Goal: Information Seeking & Learning: Learn about a topic

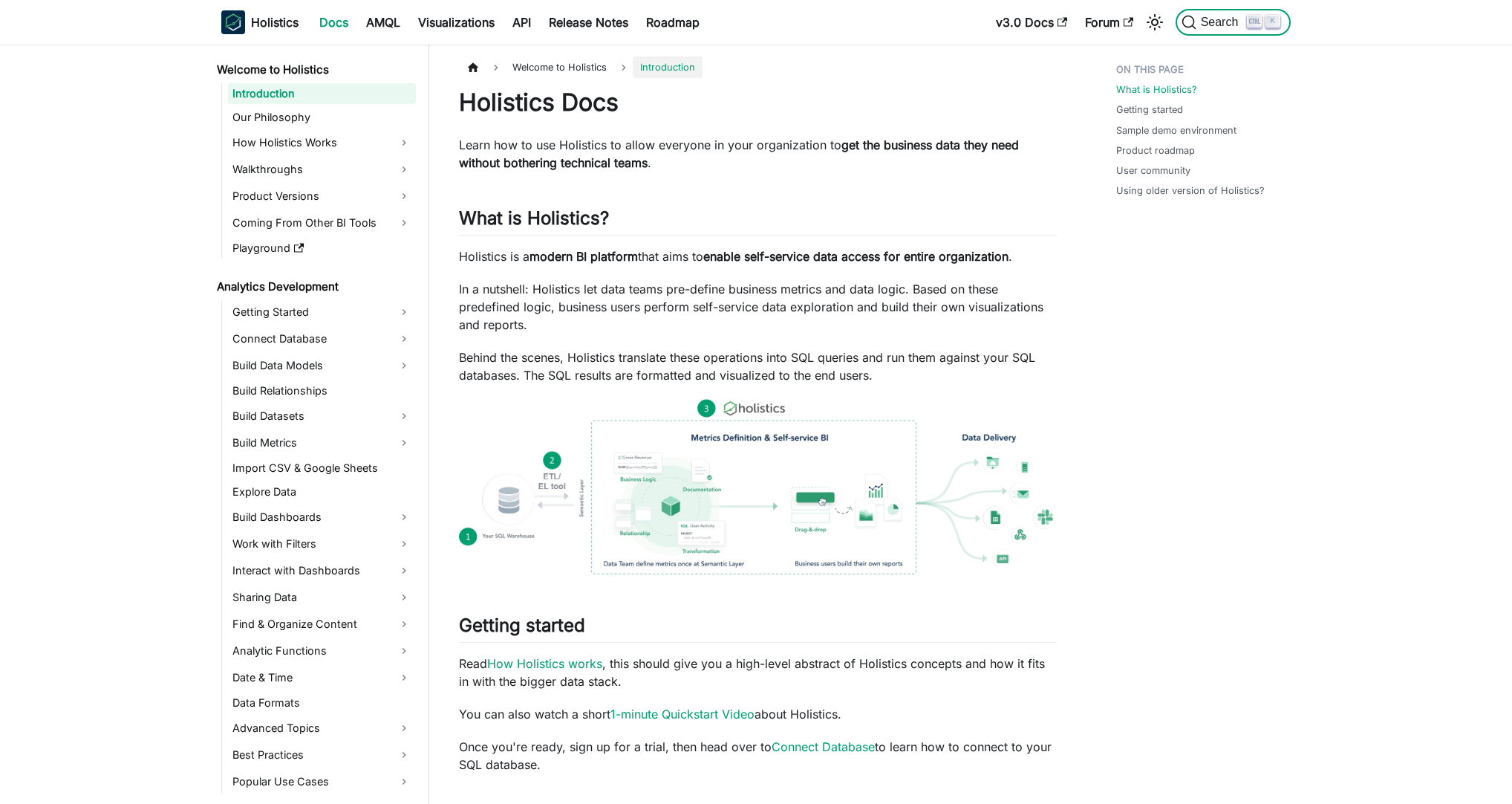
click at [1225, 21] on span "Search" at bounding box center [1222, 22] width 52 height 13
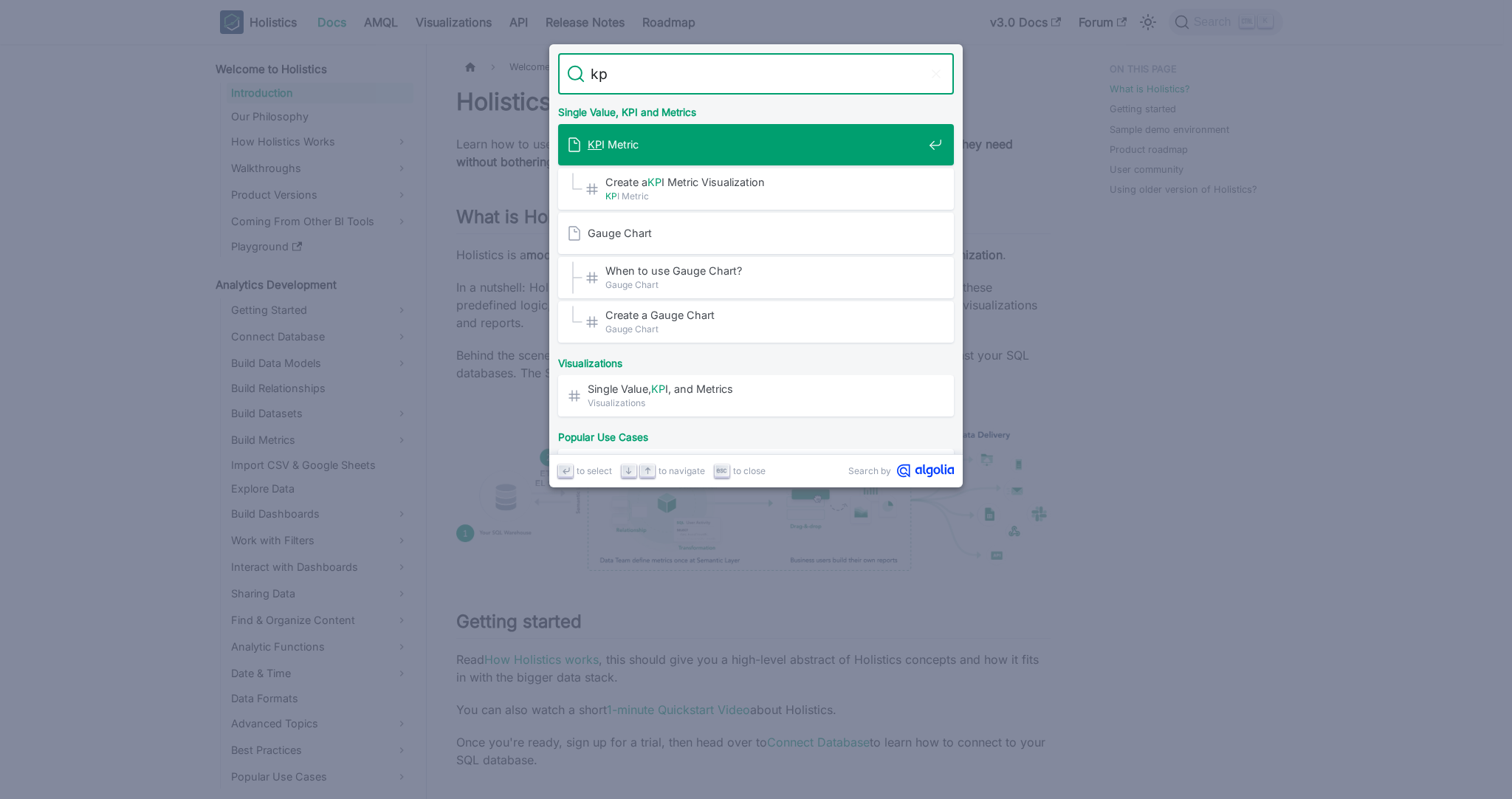
type input "kpi"
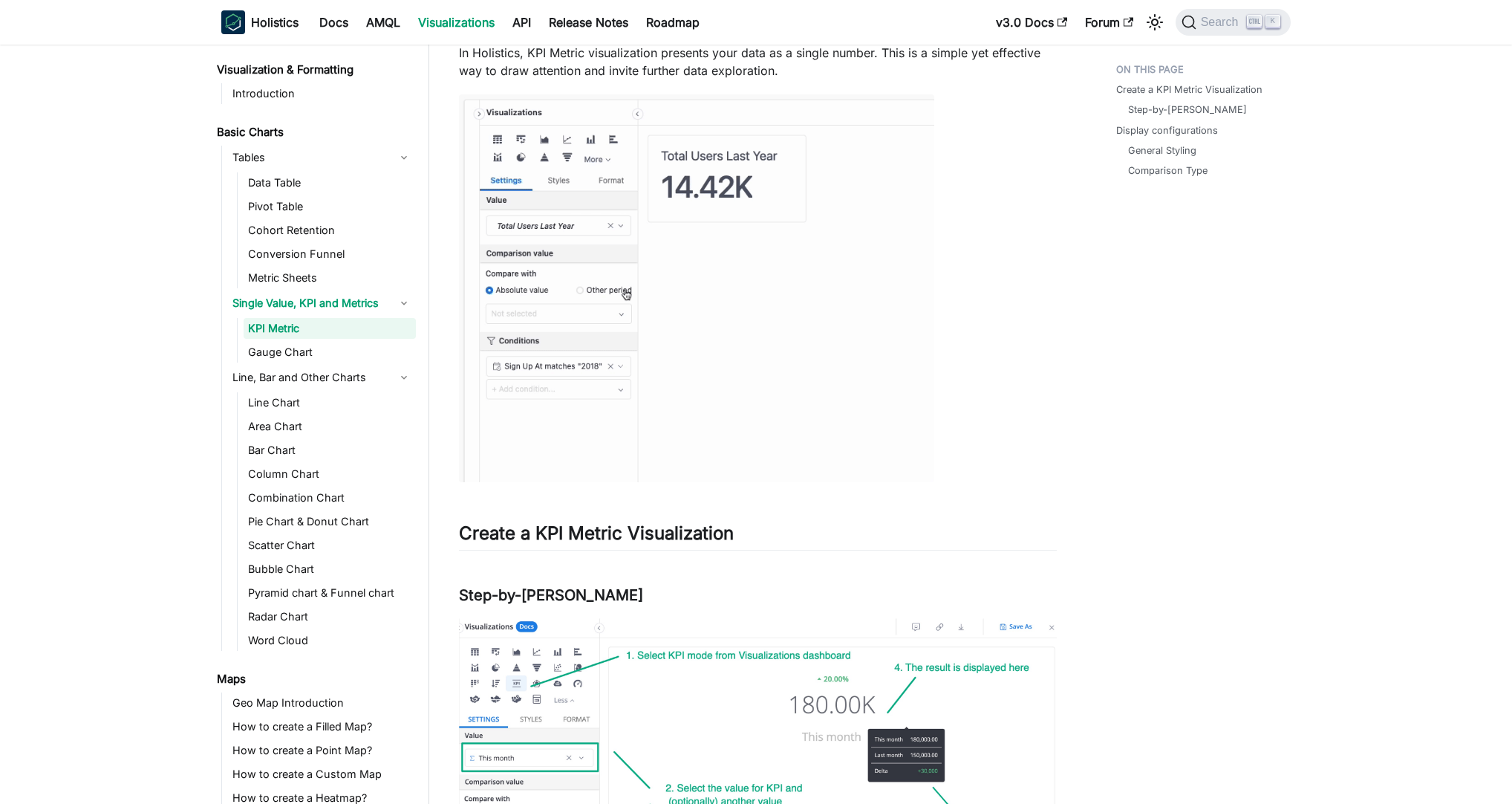
scroll to position [499, 0]
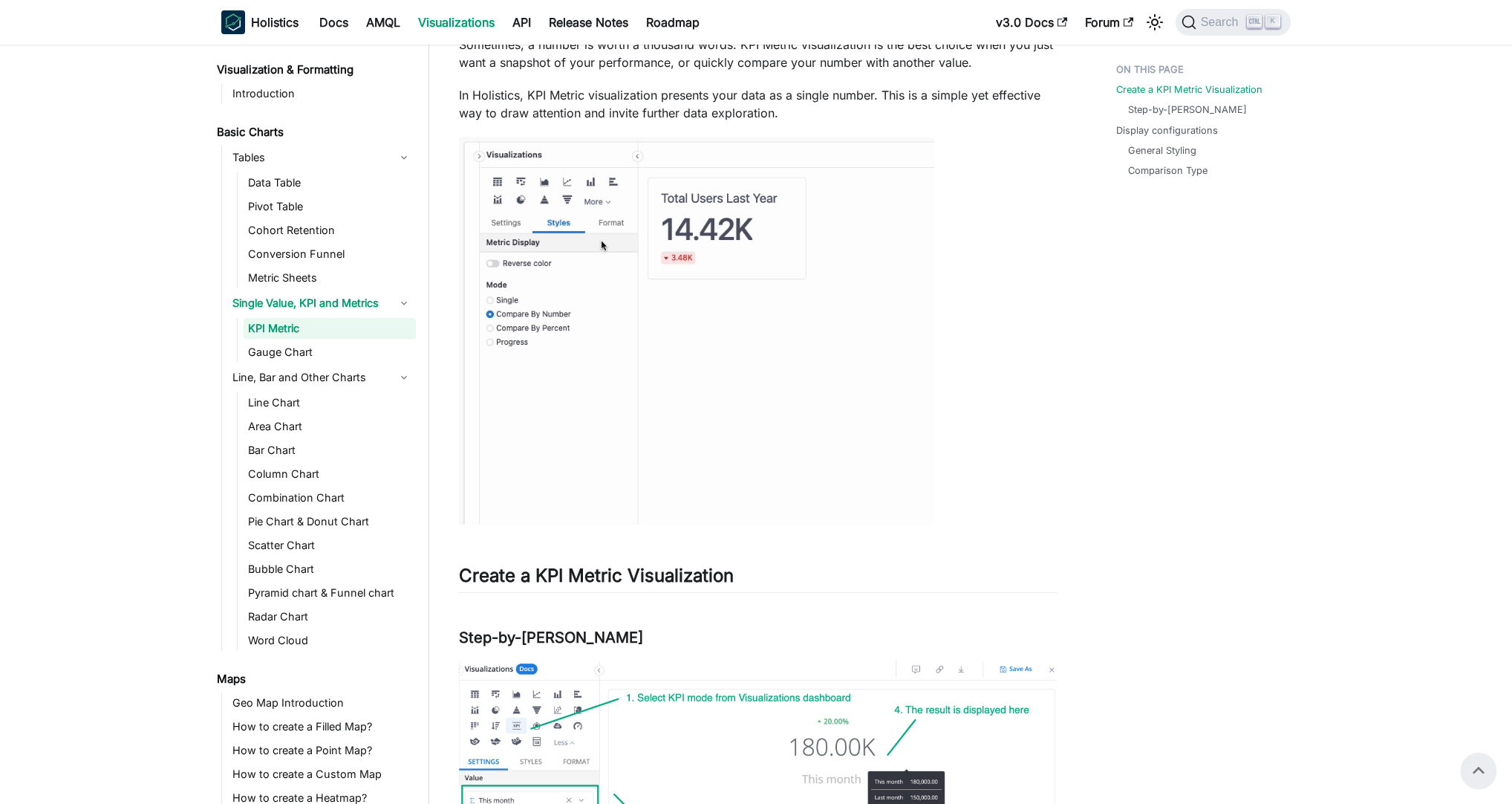
scroll to position [0, 0]
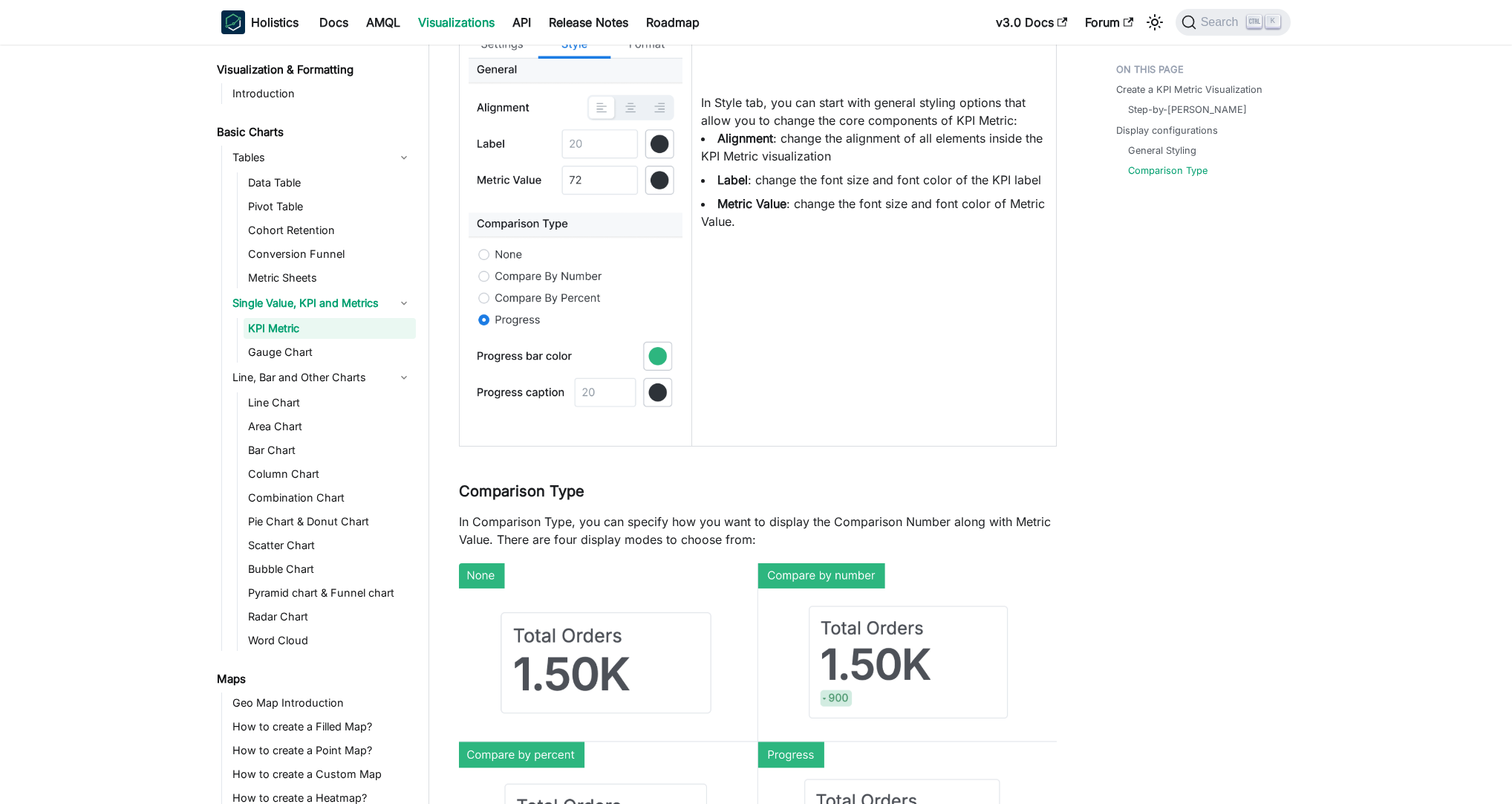
scroll to position [2353, 0]
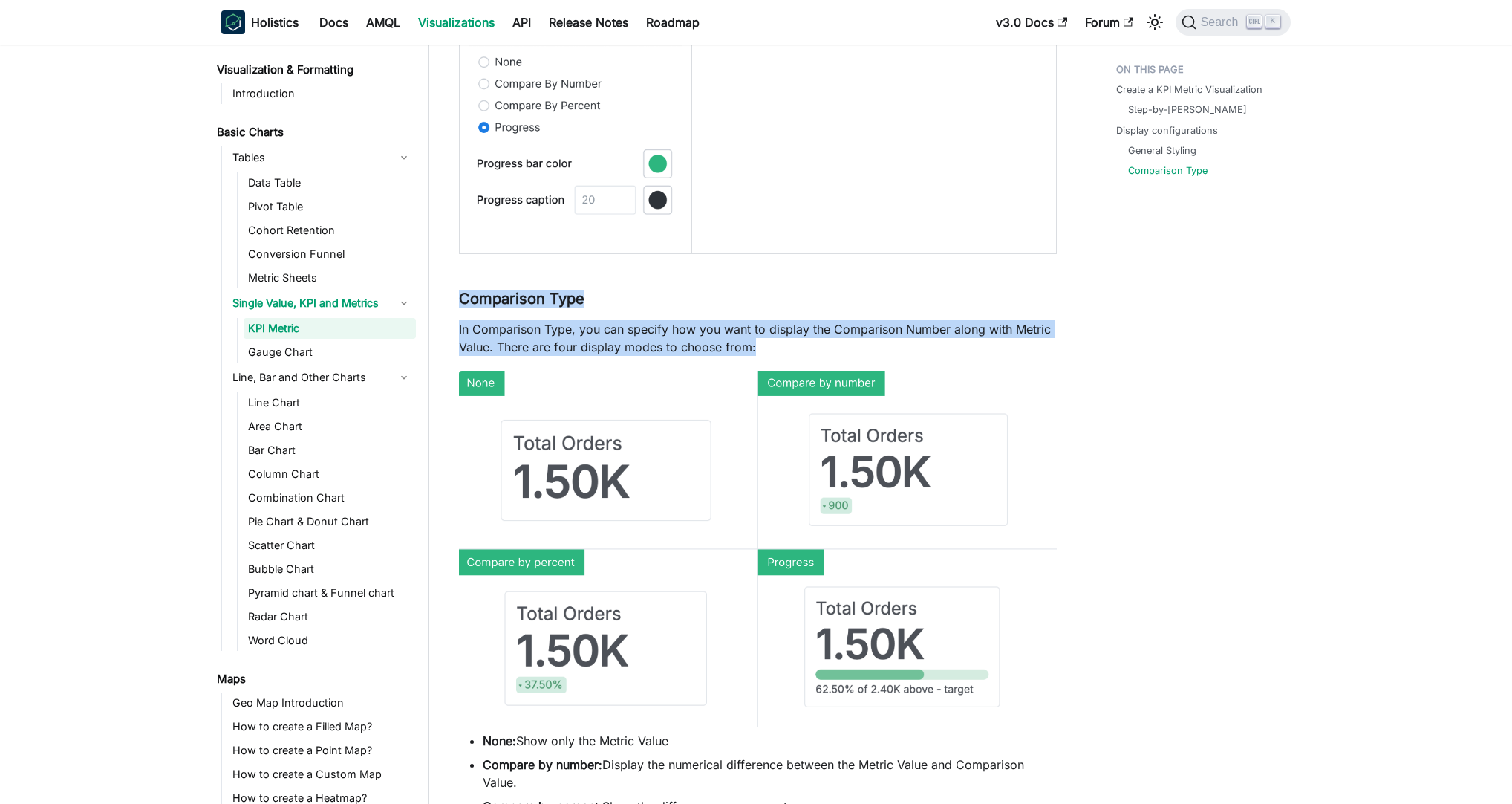
drag, startPoint x: 460, startPoint y: 291, endPoint x: 1001, endPoint y: 345, distance: 543.7
click at [1001, 345] on p "In Comparison Type, you can specify how you want to display the Comparison Numb…" at bounding box center [758, 338] width 598 height 35
drag, startPoint x: 596, startPoint y: 327, endPoint x: 1043, endPoint y: 352, distance: 447.7
click at [1033, 352] on p "In Comparison Type, you can specify how you want to display the Comparison Numb…" at bounding box center [758, 338] width 598 height 35
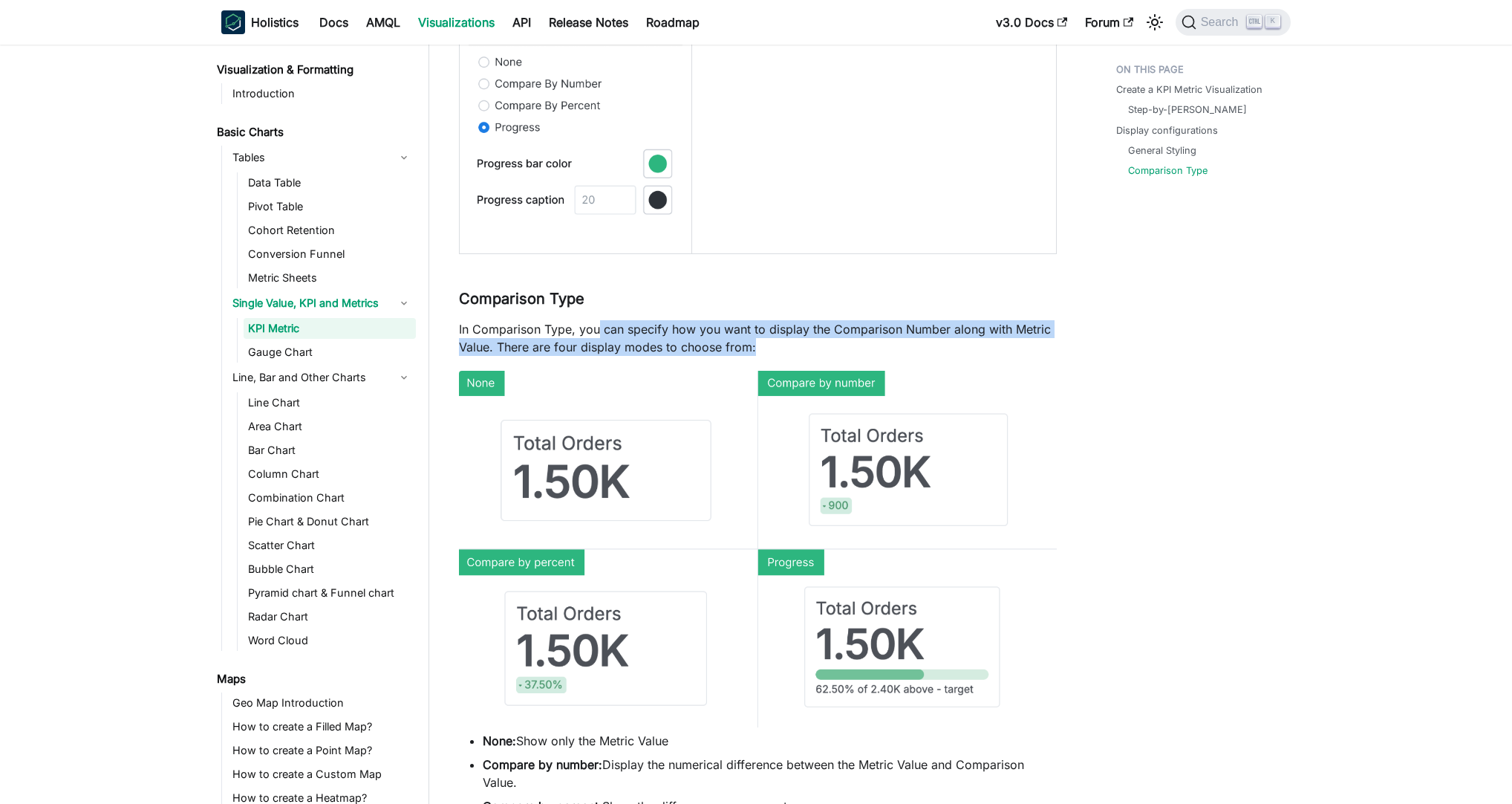
click at [1043, 352] on p "In Comparison Type, you can specify how you want to display the Comparison Numb…" at bounding box center [758, 338] width 598 height 35
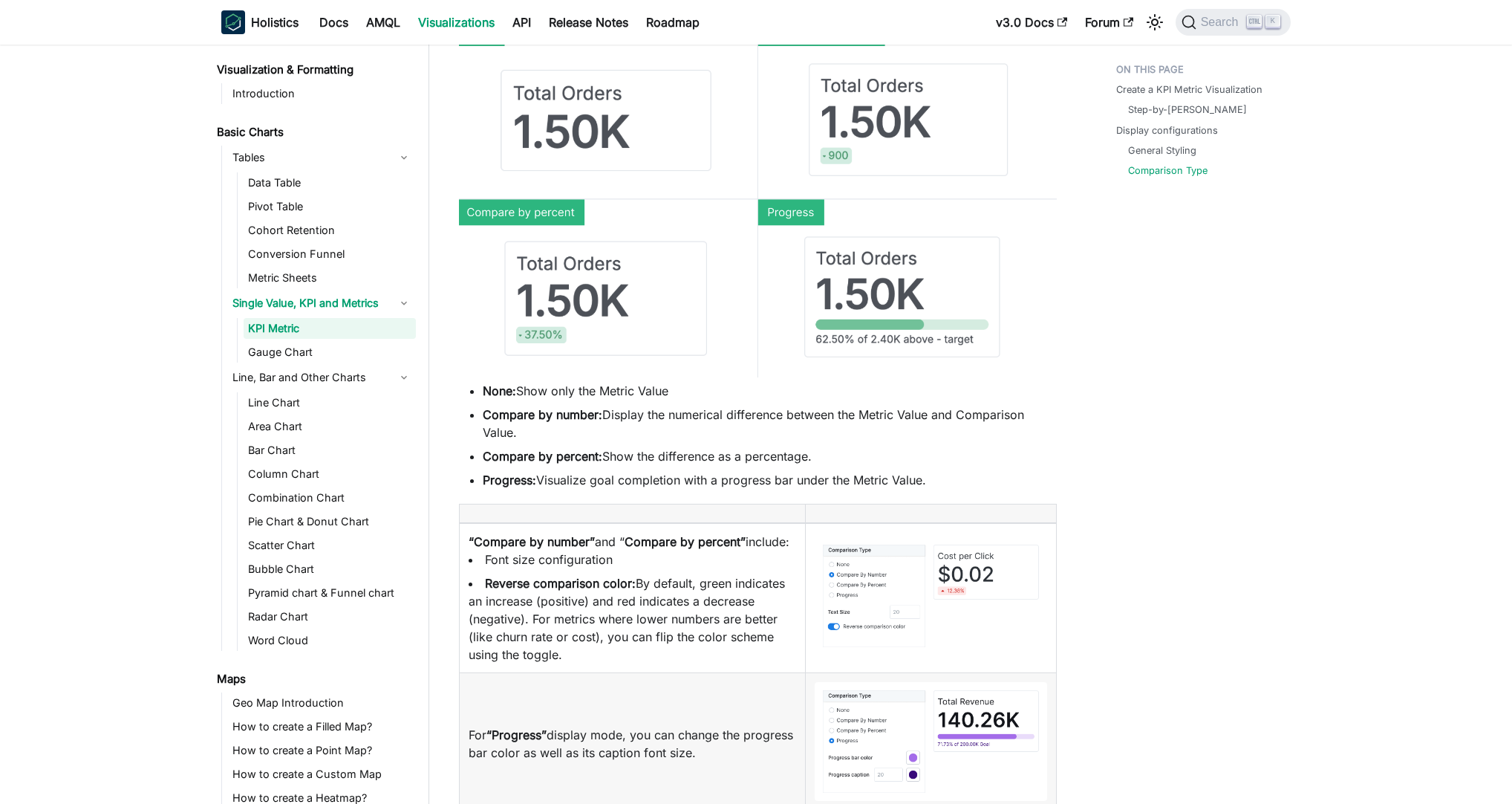
scroll to position [2924, 0]
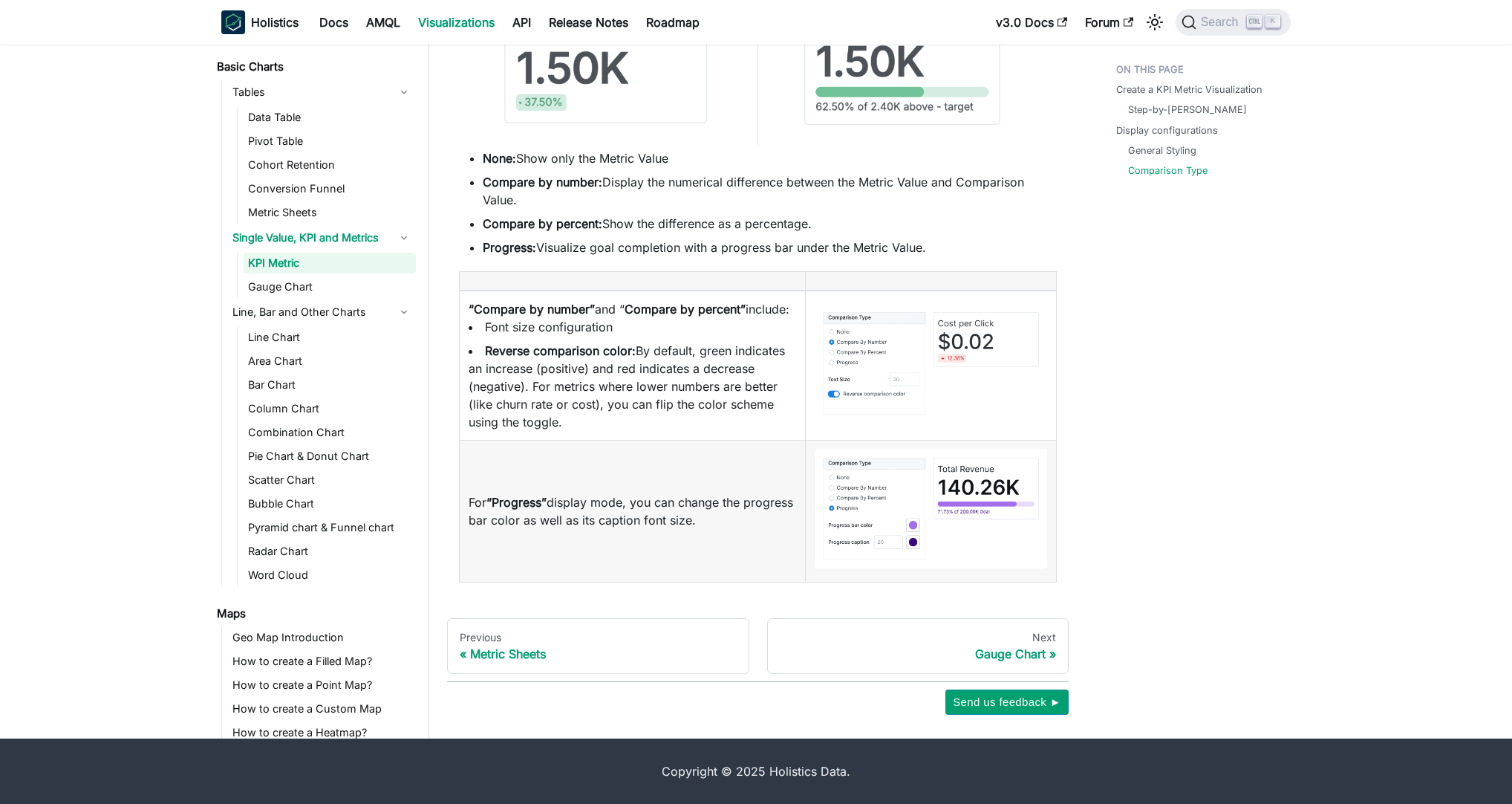
scroll to position [2963, 0]
drag, startPoint x: 474, startPoint y: 285, endPoint x: 737, endPoint y: 427, distance: 298.9
click at [737, 427] on td "“Compare by number” and “ Compare by percent” include: Font size configuration …" at bounding box center [633, 365] width 346 height 150
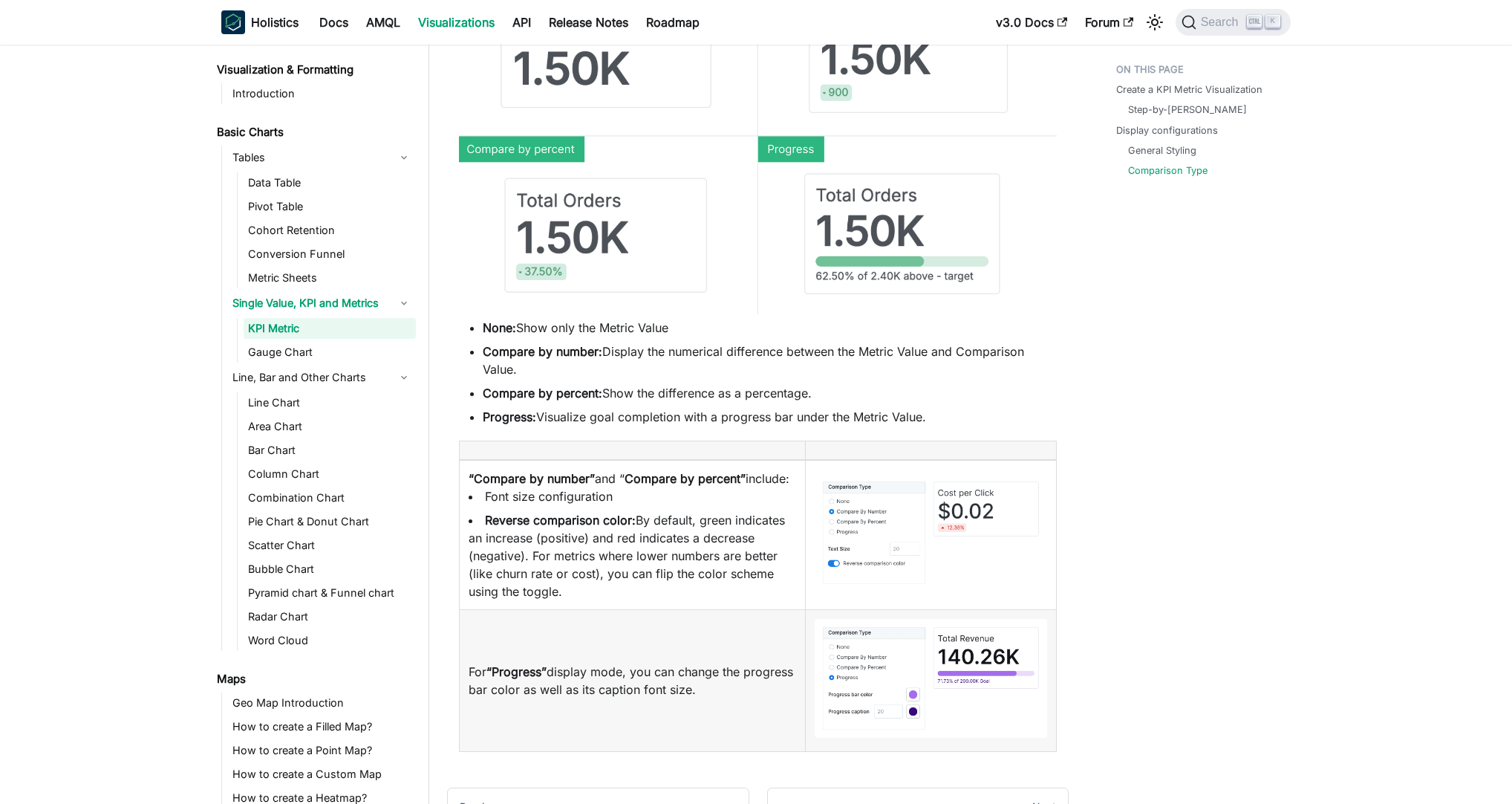
scroll to position [2606, 0]
